Goal: Contribute content: Add original content to the website for others to see

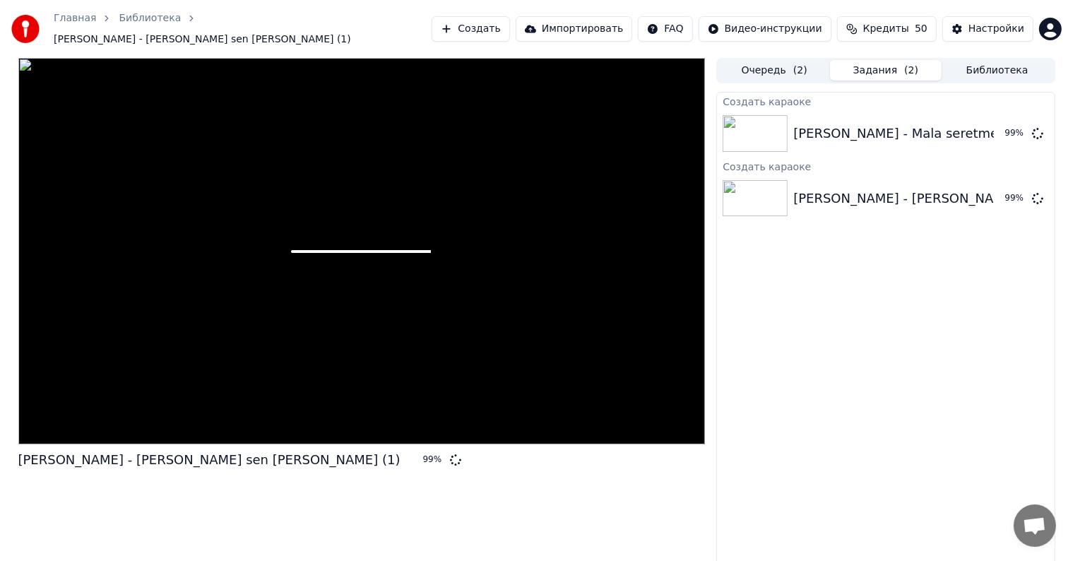
click at [543, 65] on button "Задания ( 2 )" at bounding box center [886, 70] width 112 height 20
click at [543, 65] on button "Очередь ( 2 )" at bounding box center [774, 70] width 112 height 20
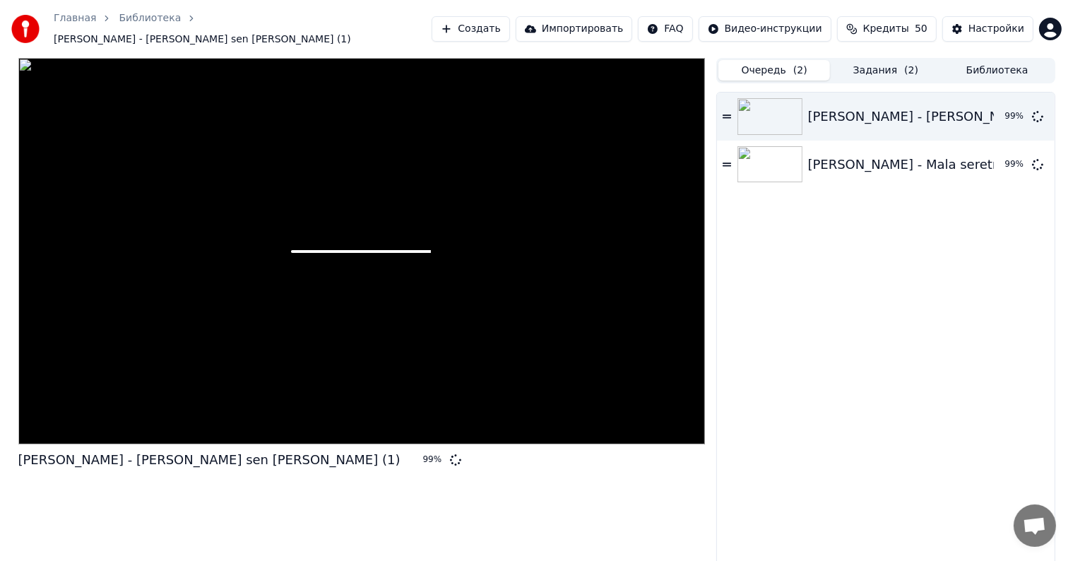
click at [270, 186] on div at bounding box center [361, 251] width 687 height 386
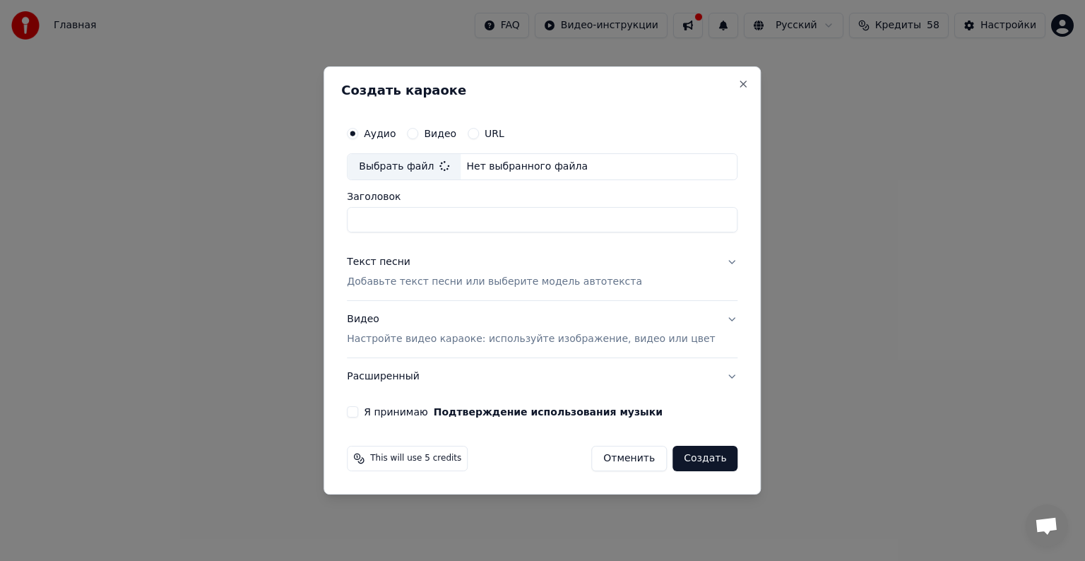
type input "**********"
click at [409, 282] on p "Добавьте текст песни или выберите модель автотекста" at bounding box center [494, 282] width 295 height 14
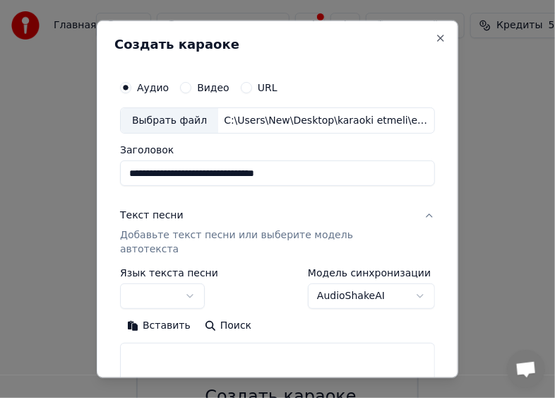
click at [162, 314] on button "Вставить" at bounding box center [159, 325] width 78 height 23
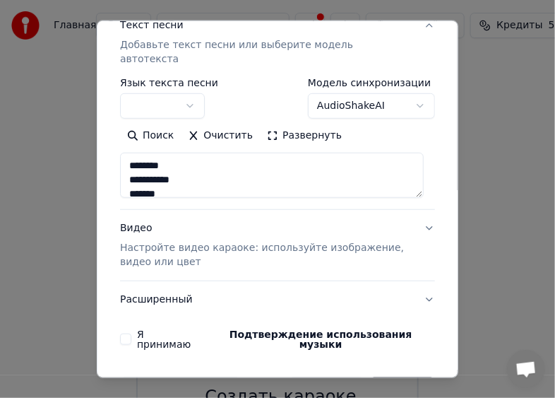
scroll to position [214, 0]
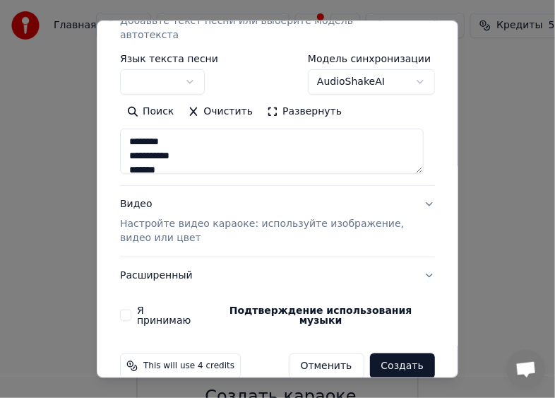
click at [160, 217] on p "Настройте видео караоке: используйте изображение, видео или цвет" at bounding box center [266, 231] width 292 height 28
type textarea "**********"
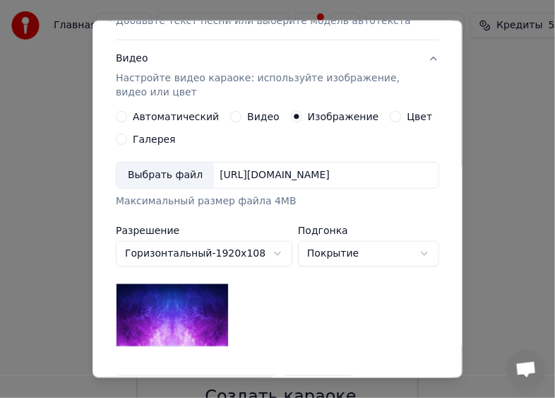
click at [169, 181] on div "Выбрать файл" at bounding box center [165, 174] width 97 height 25
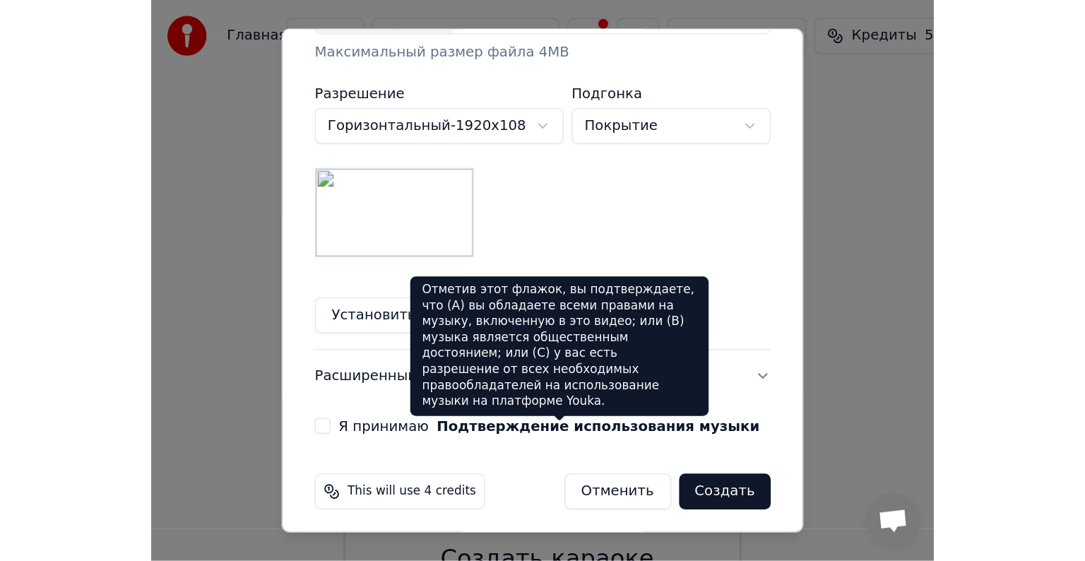
scroll to position [383, 0]
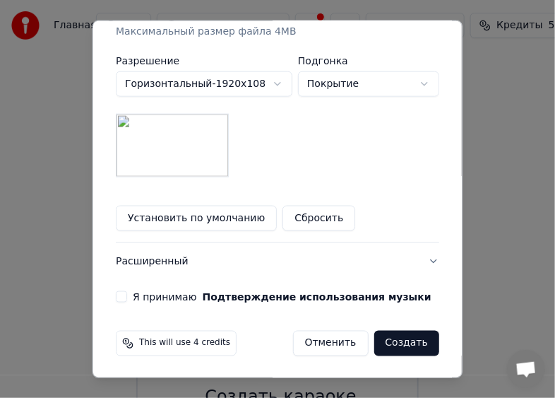
click at [116, 293] on button "Я принимаю Подтверждение использования музыки" at bounding box center [121, 296] width 11 height 11
click at [390, 342] on button "Создать" at bounding box center [406, 342] width 65 height 25
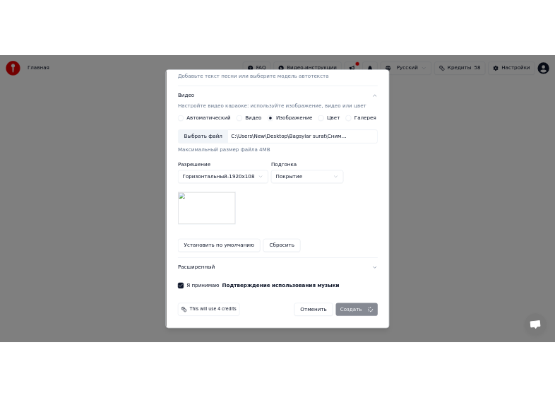
scroll to position [201, 0]
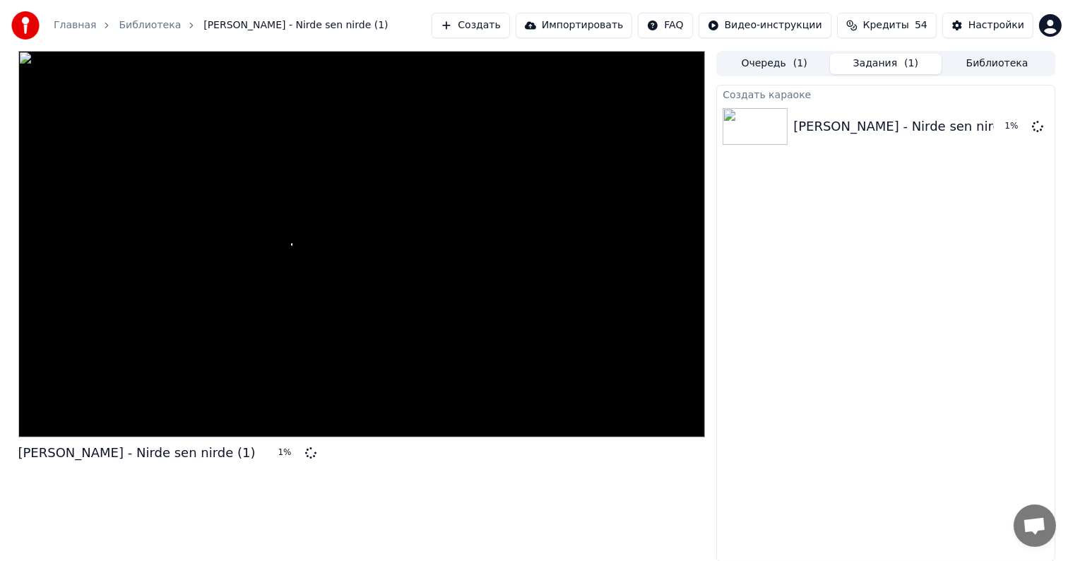
click at [508, 16] on button "Создать" at bounding box center [470, 25] width 78 height 25
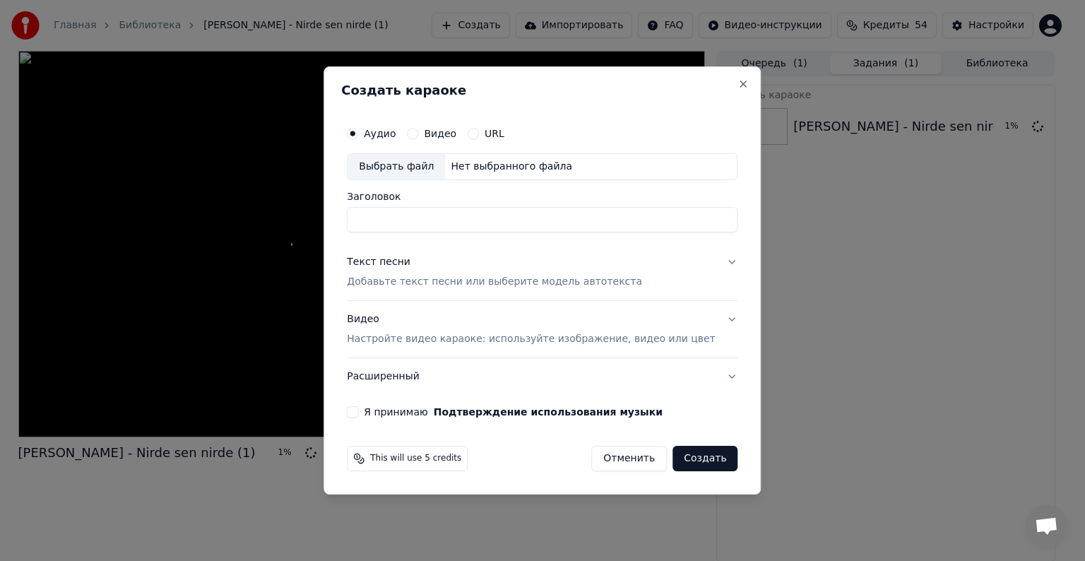
click at [408, 163] on div "Выбрать файл" at bounding box center [395, 166] width 97 height 25
type input "**********"
click at [436, 291] on button "Текст песни Добавьте текст песни или выберите модель автотекста" at bounding box center [542, 272] width 391 height 56
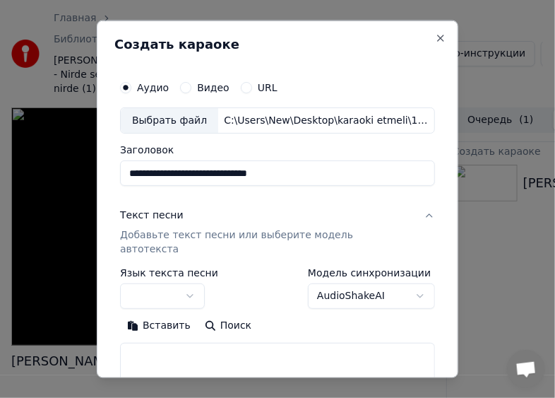
click at [148, 316] on button "Вставить" at bounding box center [159, 325] width 78 height 23
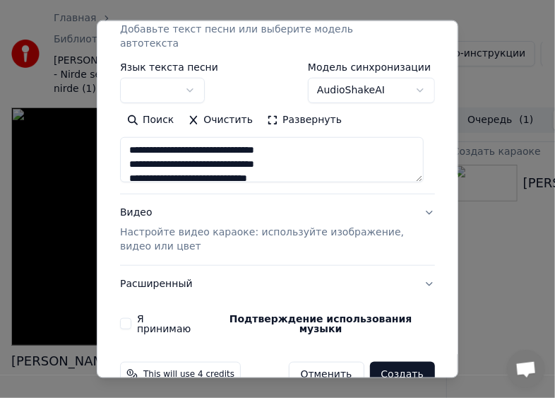
scroll to position [214, 0]
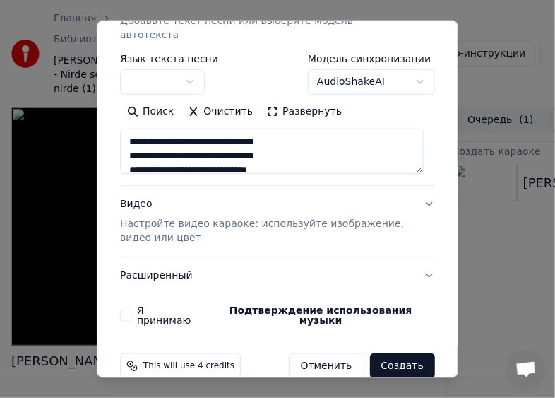
click at [142, 217] on p "Настройте видео караоке: используйте изображение, видео или цвет" at bounding box center [266, 231] width 292 height 28
type textarea "**********"
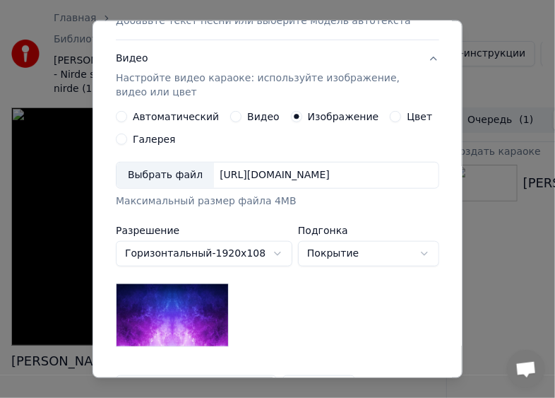
click at [136, 167] on div "Выбрать файл" at bounding box center [165, 174] width 97 height 25
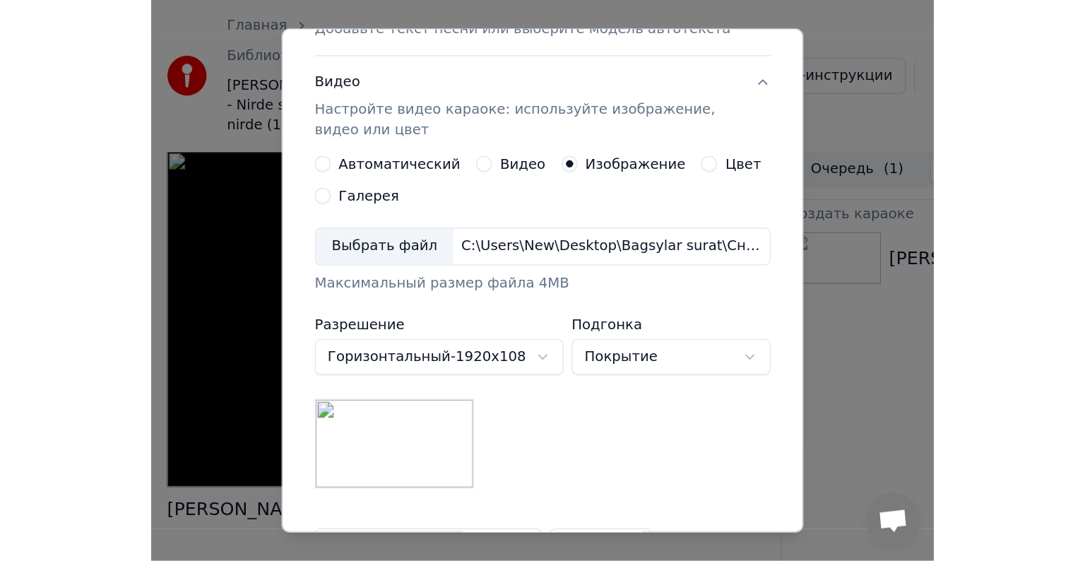
scroll to position [383, 0]
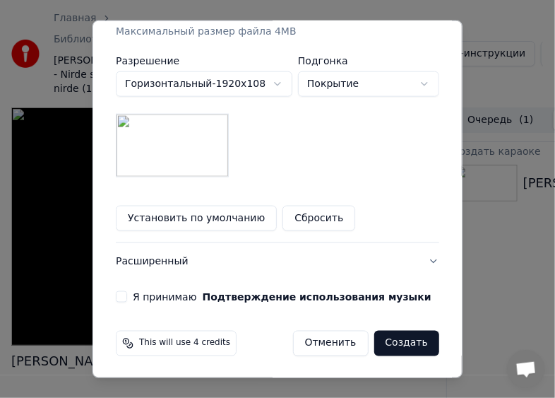
click at [118, 294] on button "Я принимаю Подтверждение использования музыки" at bounding box center [121, 296] width 11 height 11
click at [405, 339] on button "Создать" at bounding box center [406, 342] width 65 height 25
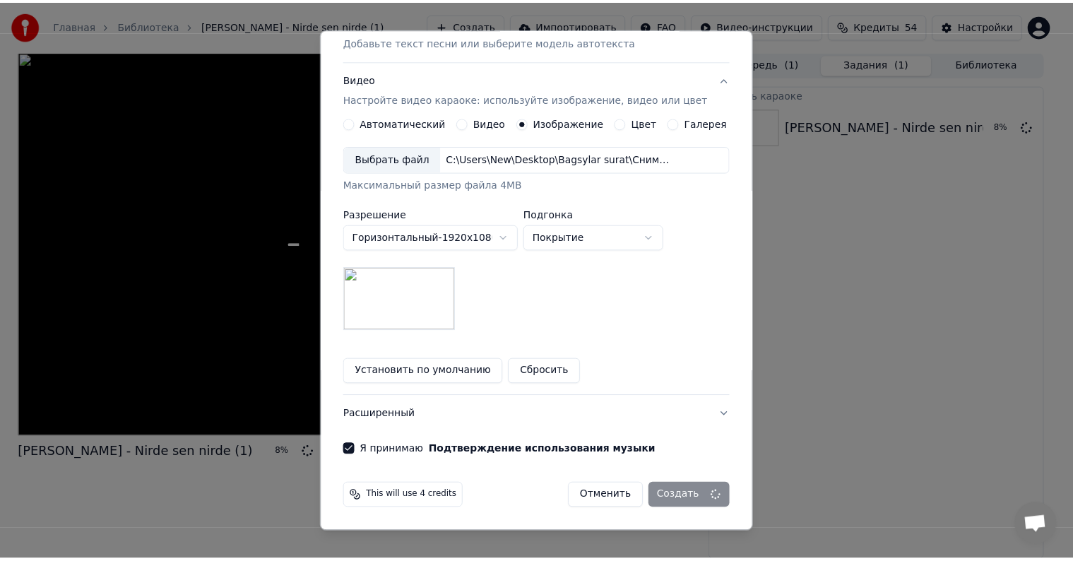
scroll to position [201, 0]
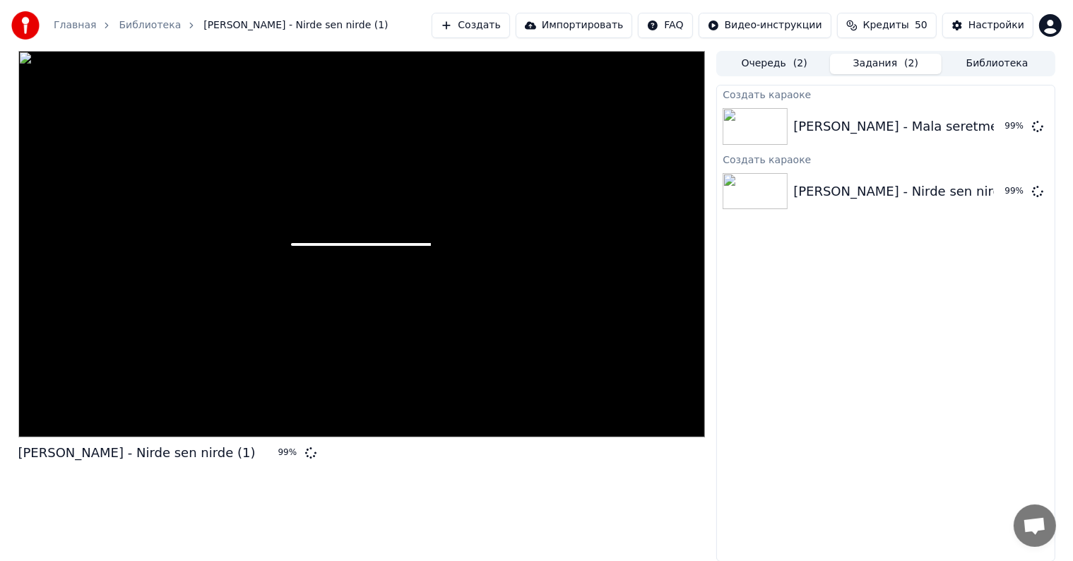
drag, startPoint x: 0, startPoint y: 11, endPoint x: 357, endPoint y: 502, distance: 606.7
click at [359, 505] on div "Hemra Rejepow - Nirde sen nirde (1) 99 %" at bounding box center [361, 306] width 687 height 511
